Goal: Information Seeking & Learning: Learn about a topic

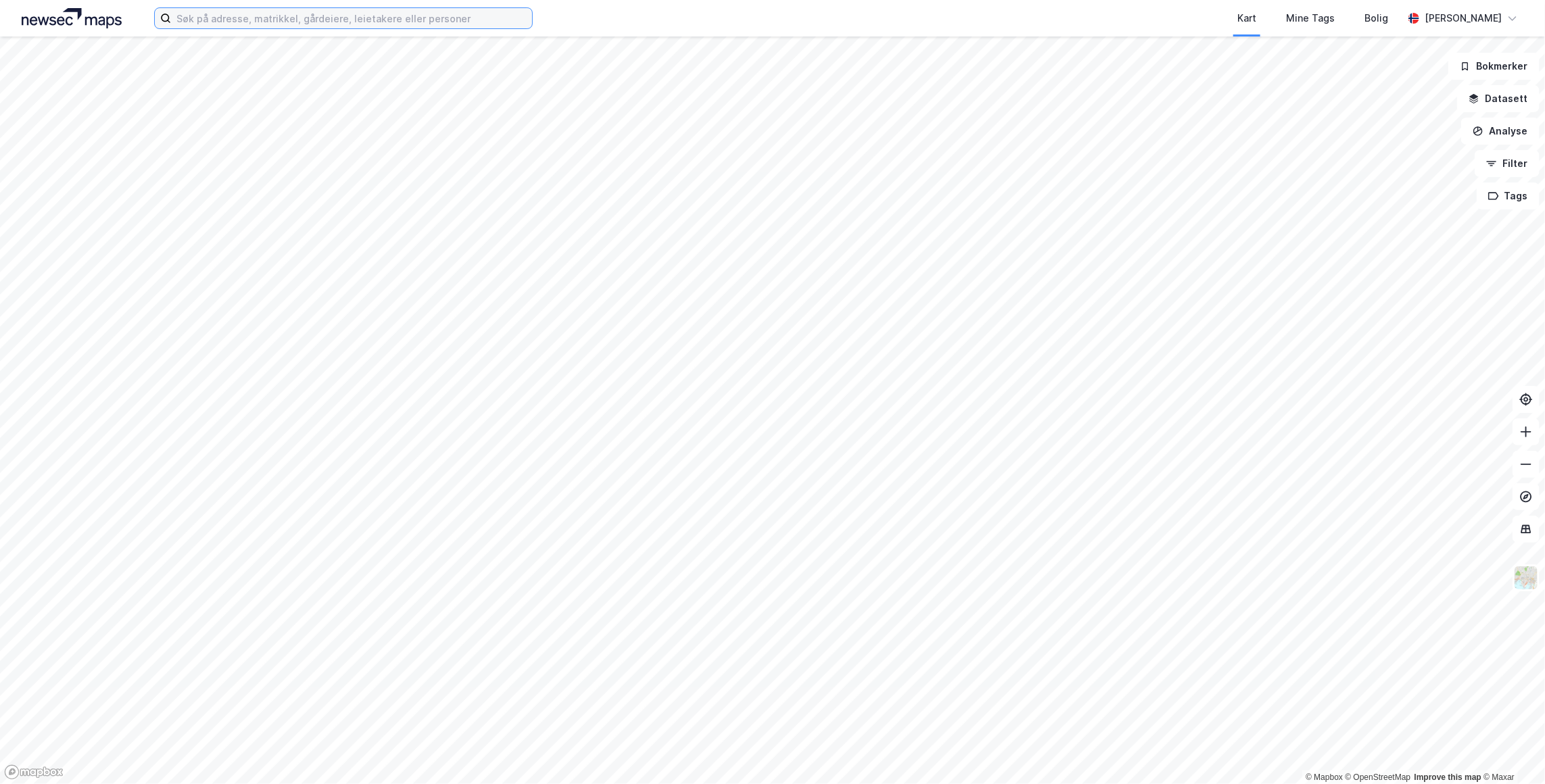
click at [290, 17] on input at bounding box center [352, 18] width 361 height 20
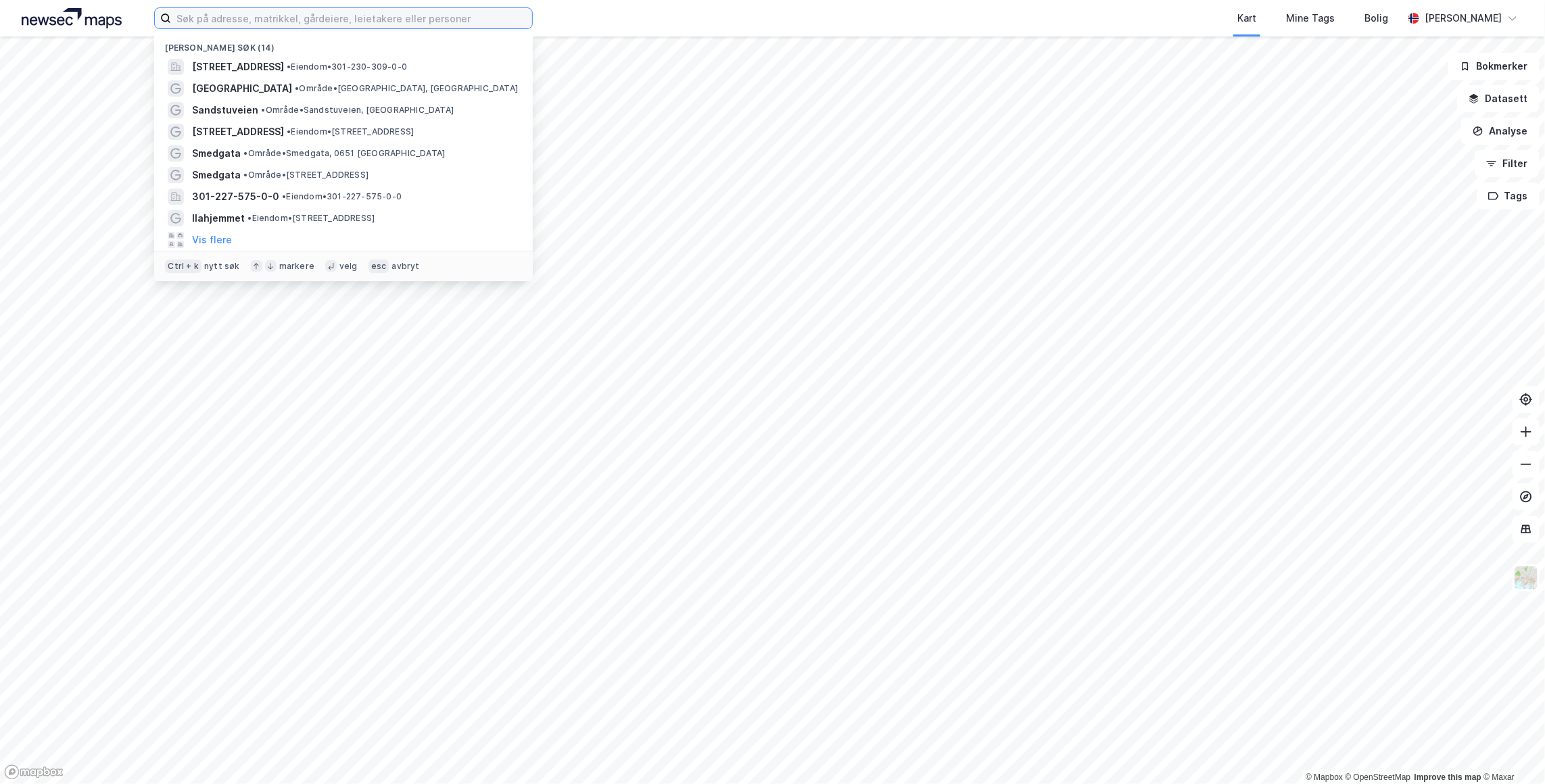
paste input "Garver Ytteborgs vei 87"
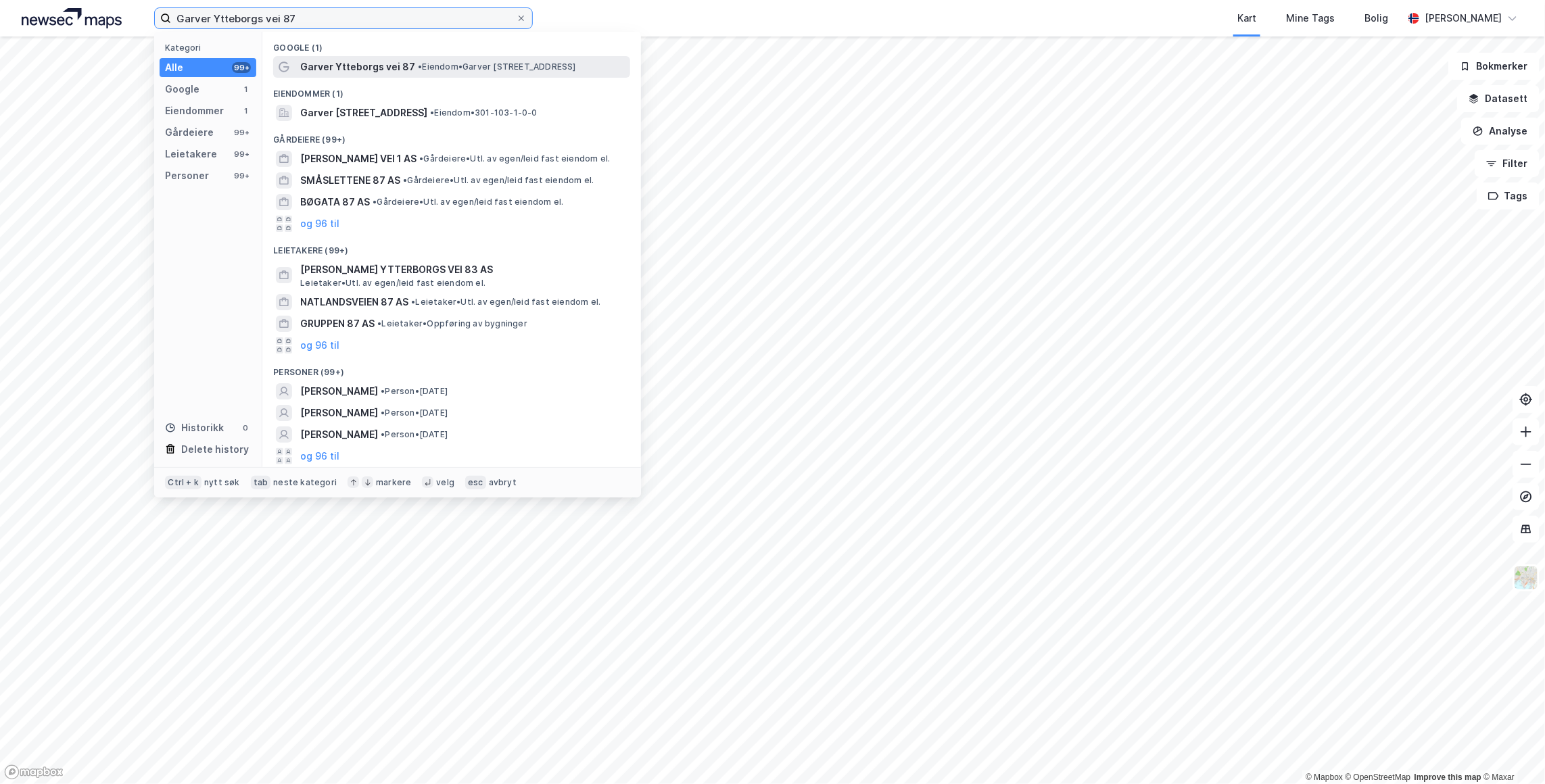
type input "Garver Ytteborgs vei 87"
click at [341, 63] on span "Garver Ytteborgs vei 87" at bounding box center [358, 66] width 115 height 16
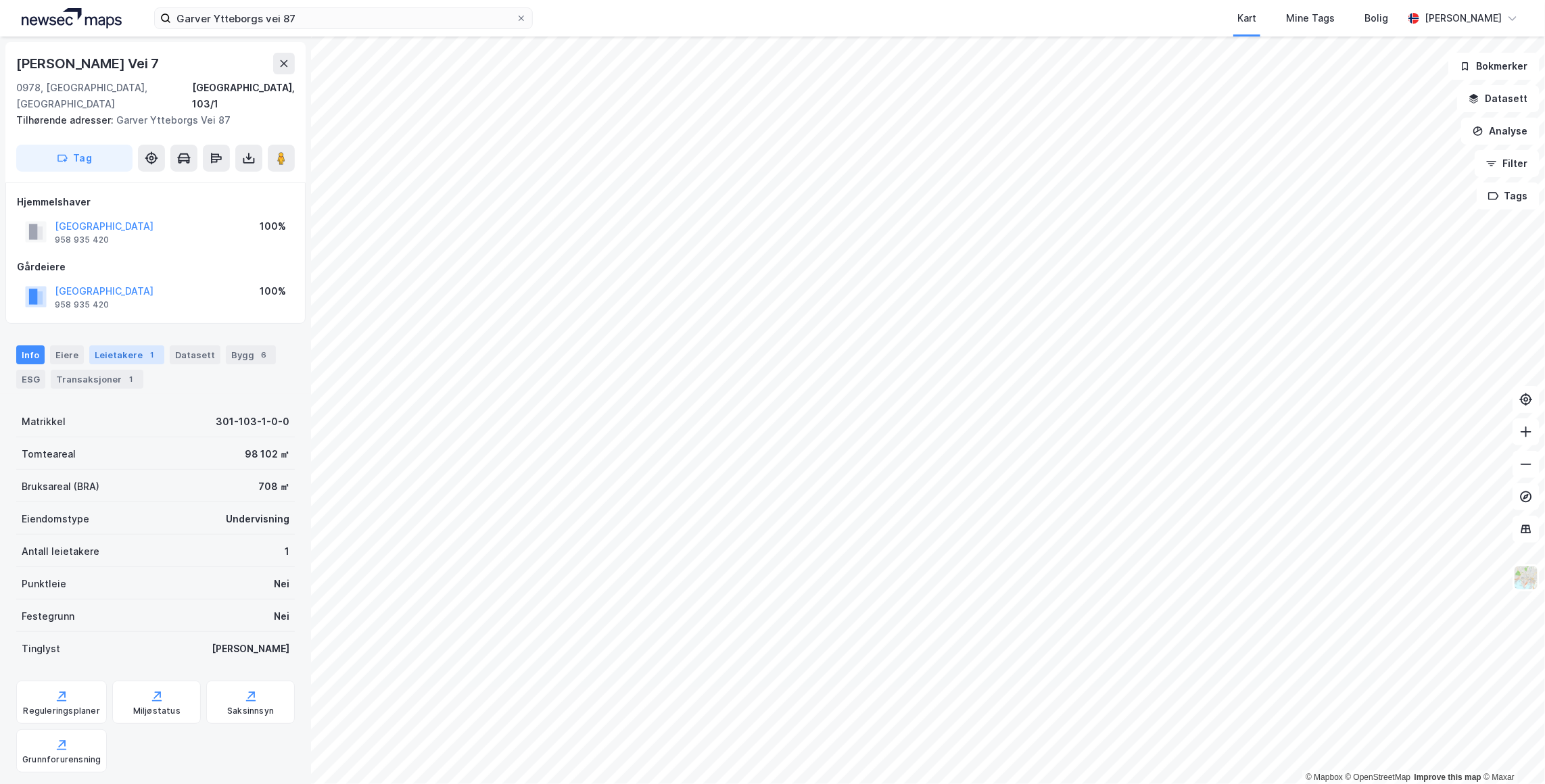
click at [115, 345] on div "Leietakere 1" at bounding box center [126, 354] width 75 height 19
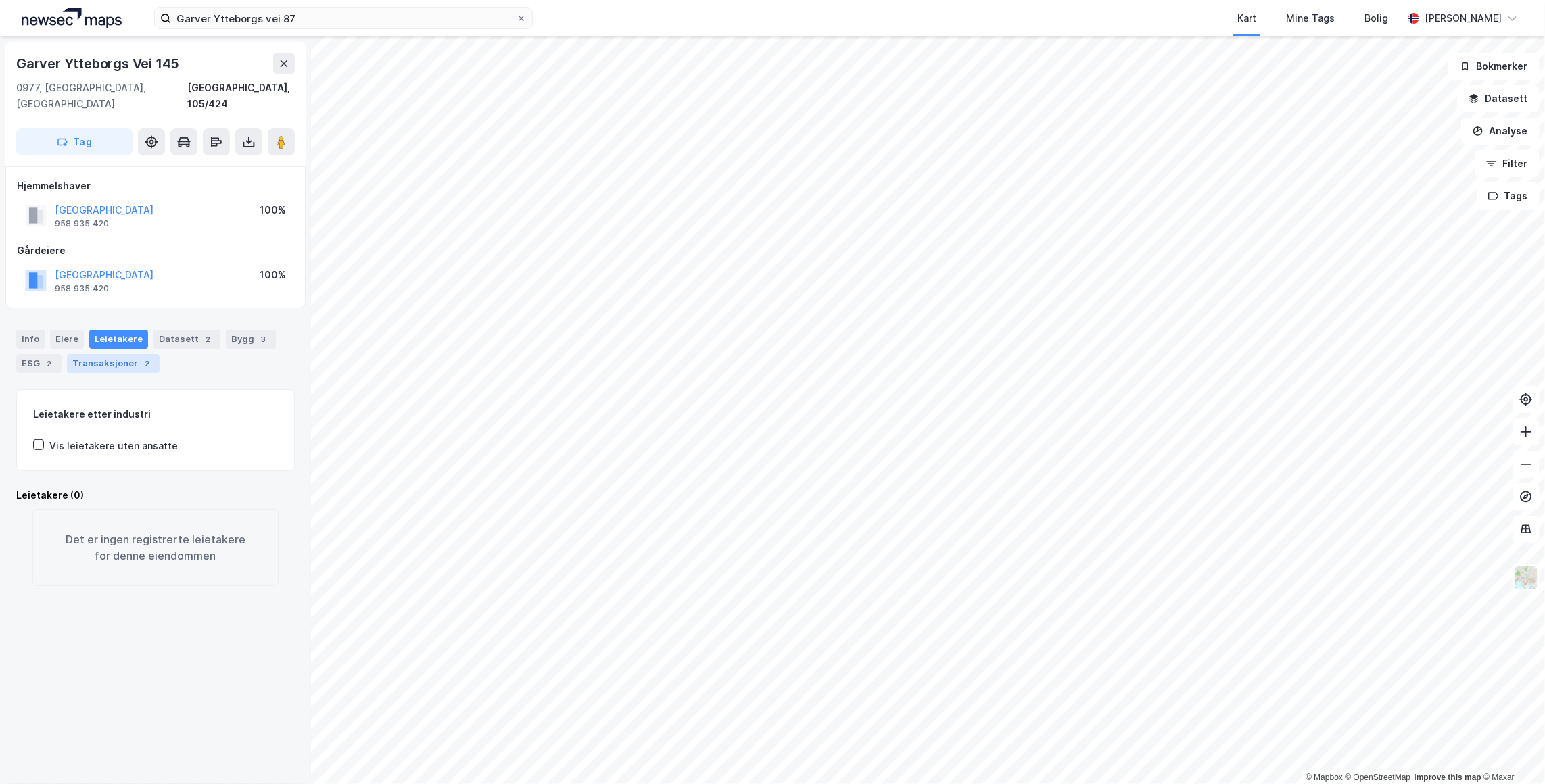
click at [148, 354] on div "Transaksjoner 2" at bounding box center [113, 363] width 93 height 19
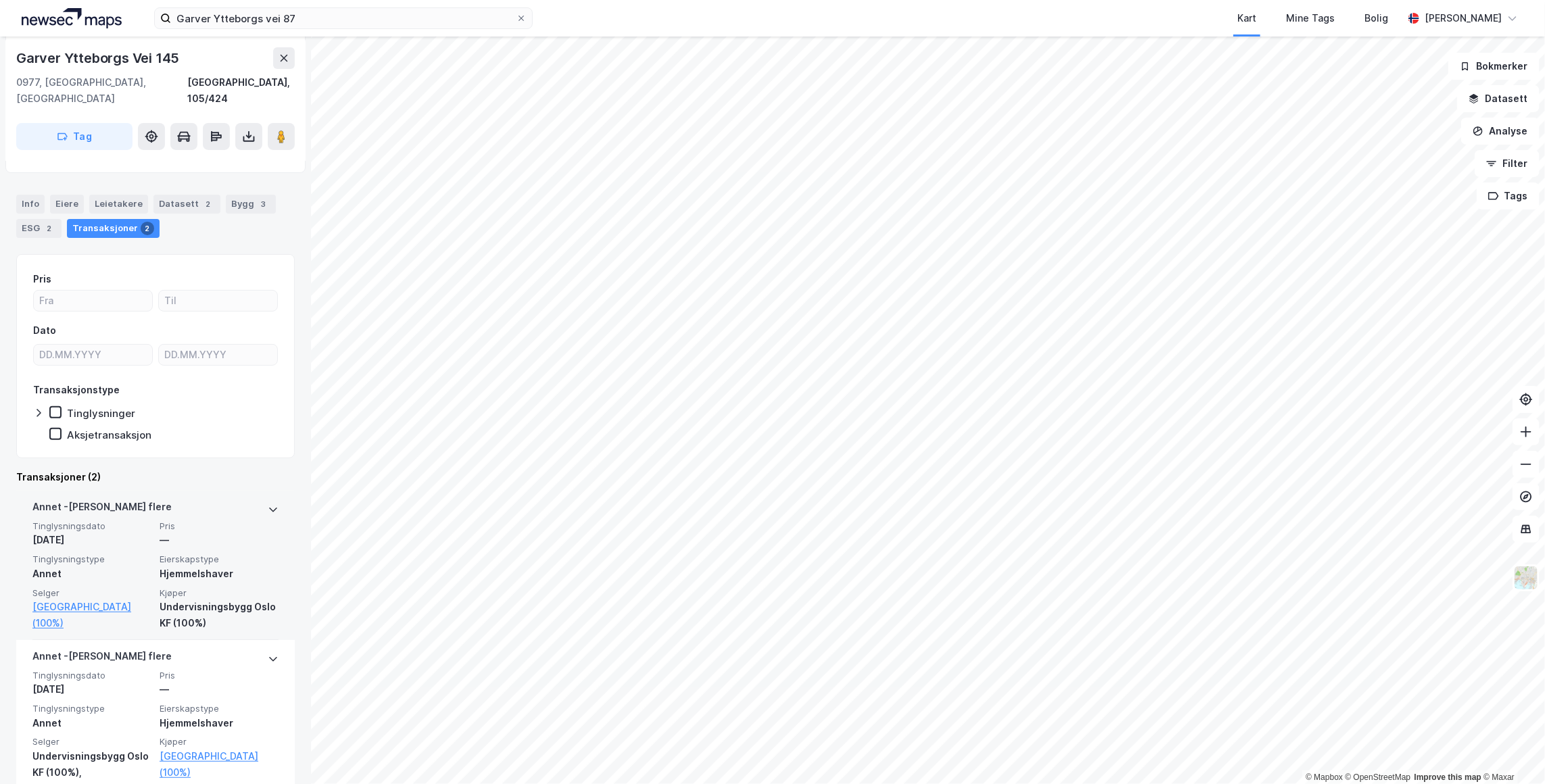
scroll to position [172, 0]
